Goal: Complete application form

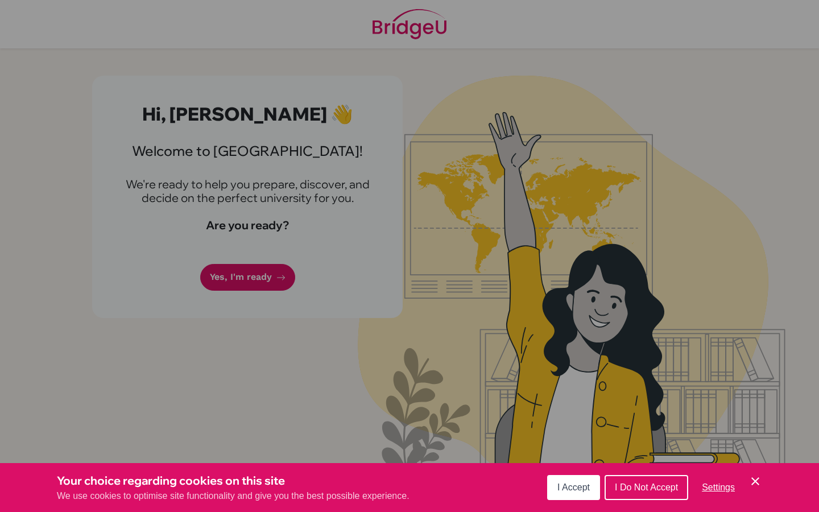
click at [558, 490] on span "I Accept" at bounding box center [574, 488] width 32 height 10
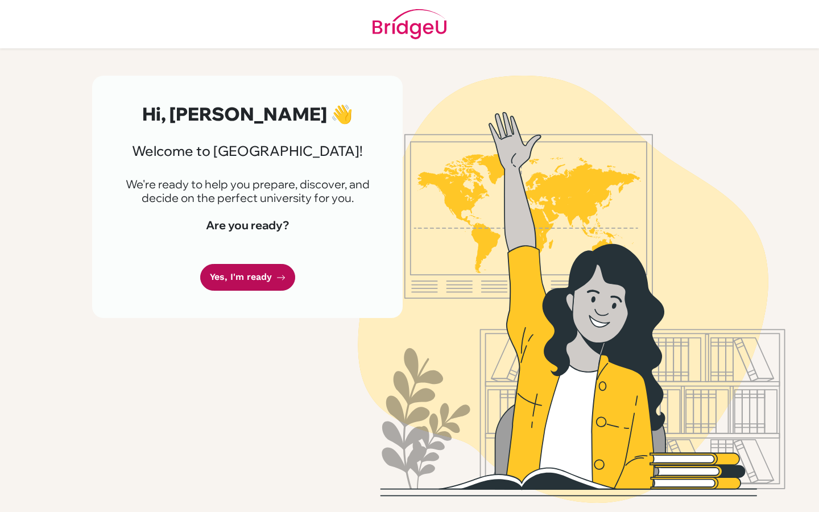
click at [247, 277] on link "Yes, I'm ready" at bounding box center [247, 277] width 95 height 27
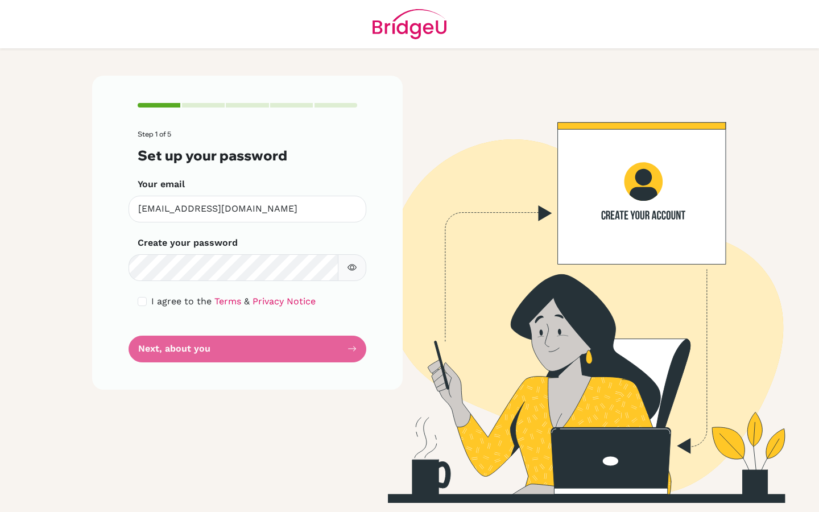
click at [351, 265] on icon "button" at bounding box center [352, 268] width 9 height 6
click at [141, 302] on input "checkbox" at bounding box center [142, 301] width 9 height 9
checkbox input "true"
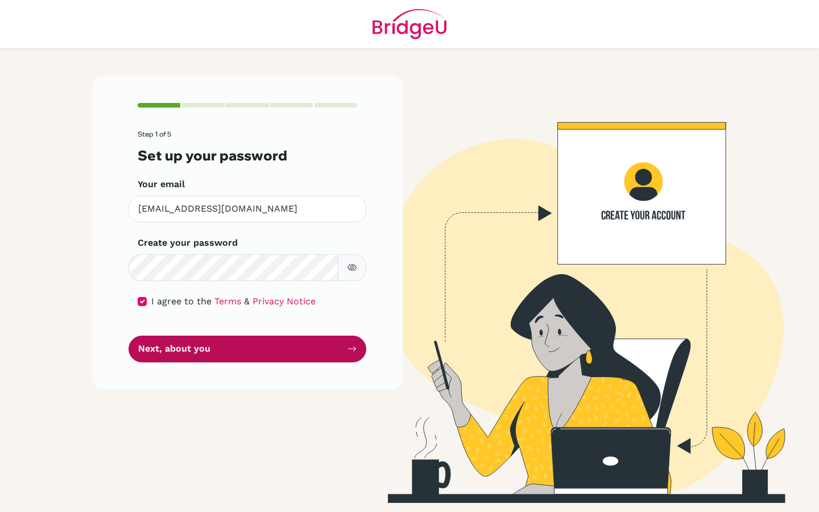
click at [219, 358] on button "Next, about you" at bounding box center [248, 349] width 238 height 27
